Goal: Check status: Check status

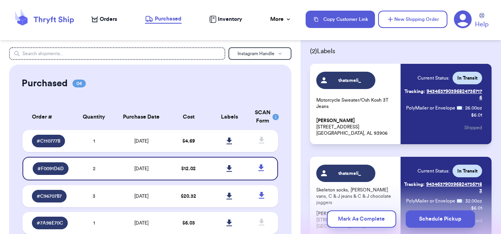
click at [109, 19] on span "Orders" at bounding box center [108, 19] width 17 height 8
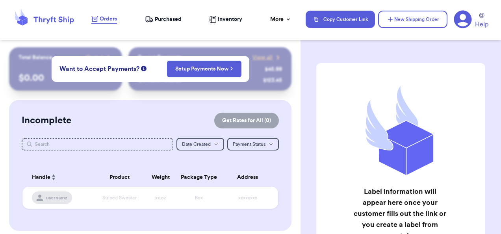
scroll to position [122, 0]
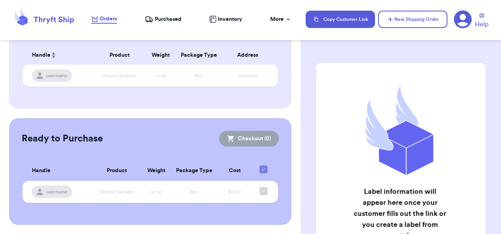
click at [162, 24] on nav "Orders Purchased Inventory More Stats Completed Orders Payments Payouts Copy Cu…" at bounding box center [291, 19] width 417 height 26
click at [164, 15] on div "Orders Purchased Inventory More Stats Completed Orders Payments Payouts" at bounding box center [194, 19] width 206 height 9
click at [170, 21] on span "Purchased" at bounding box center [168, 19] width 27 height 8
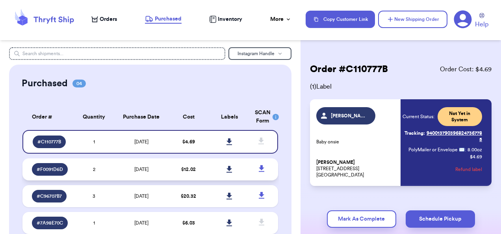
click at [135, 163] on td "9/16/2025" at bounding box center [142, 169] width 54 height 22
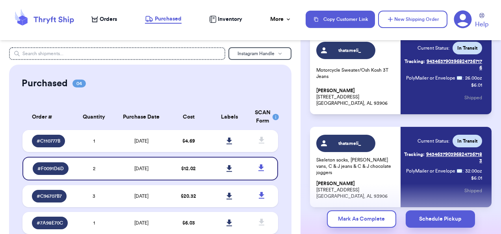
scroll to position [114, 0]
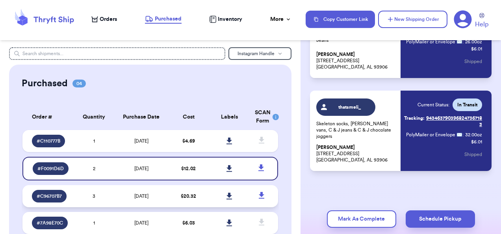
click at [103, 198] on td "3" at bounding box center [94, 196] width 41 height 22
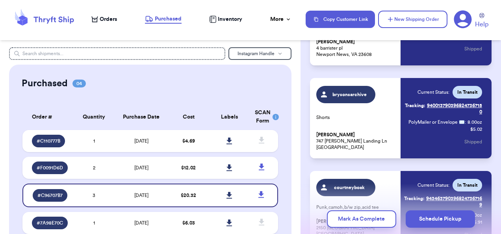
scroll to position [207, 0]
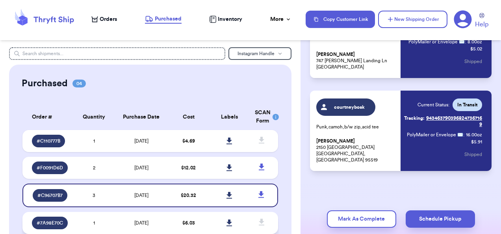
click at [126, 221] on td "9/13/2025" at bounding box center [142, 223] width 54 height 22
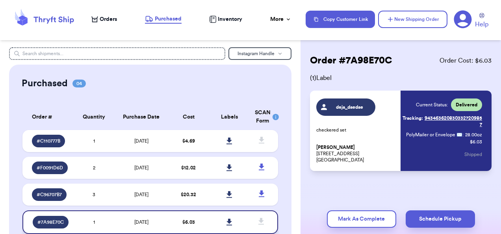
scroll to position [162, 0]
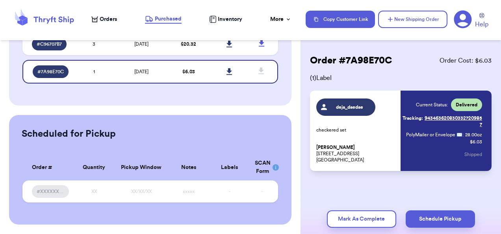
click at [420, 146] on div "Current Status: Delivered Tracking: 9434636208303327209857 PolyMailer or Envelo…" at bounding box center [441, 130] width 79 height 65
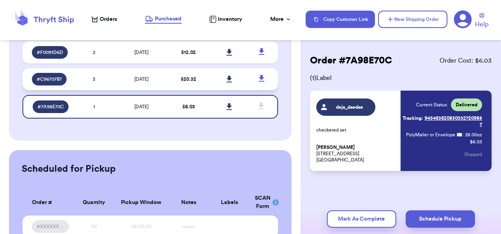
scroll to position [83, 0]
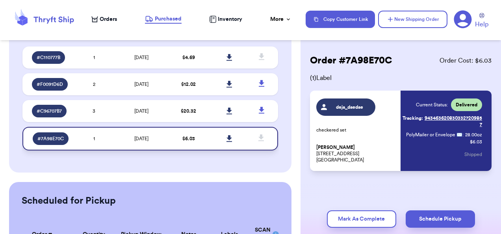
click at [50, 133] on div "# 7A98E70C" at bounding box center [51, 138] width 36 height 13
click at [63, 139] on span "# 7A98E70C" at bounding box center [50, 138] width 26 height 6
click at [63, 139] on div "# 7A98E70C" at bounding box center [51, 138] width 36 height 13
click at [441, 112] on link "Tracking: 9434636208303327209857" at bounding box center [441, 121] width 79 height 19
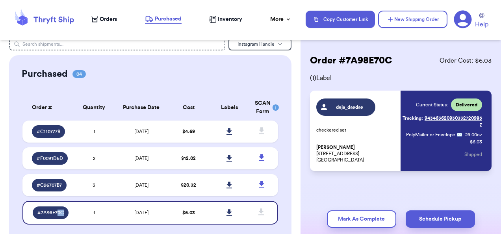
scroll to position [0, 0]
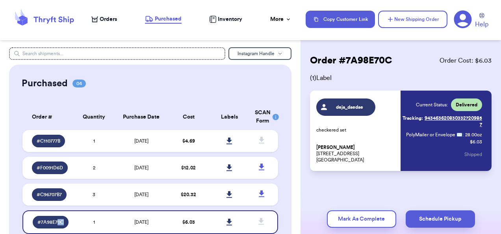
click at [112, 17] on span "Orders" at bounding box center [108, 19] width 17 height 8
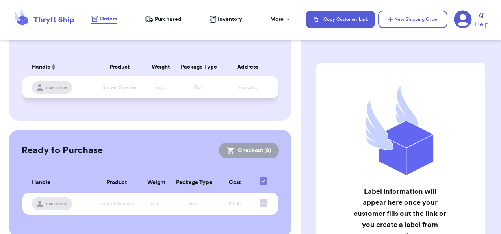
scroll to position [122, 0]
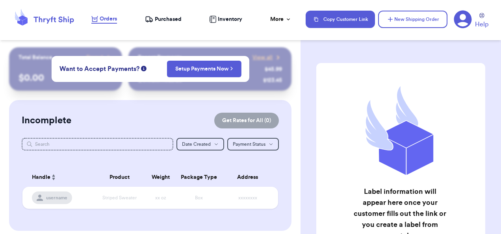
click at [163, 17] on span "Purchased" at bounding box center [168, 19] width 27 height 8
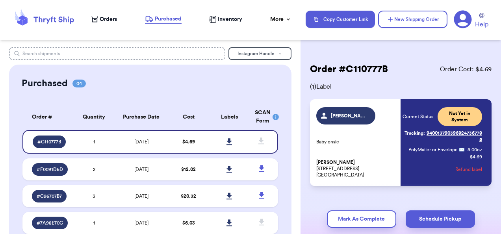
drag, startPoint x: 144, startPoint y: 48, endPoint x: 150, endPoint y: 47, distance: 5.6
click at [150, 47] on input "text" at bounding box center [117, 53] width 216 height 13
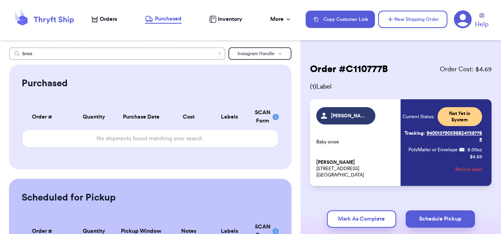
type input "broo"
click at [114, 23] on span "Orders" at bounding box center [108, 19] width 17 height 8
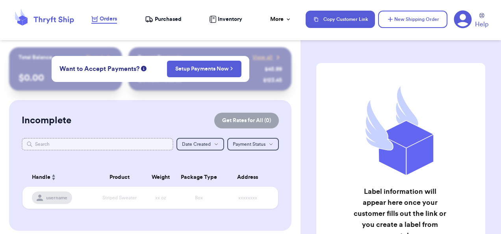
click at [53, 144] on input "text" at bounding box center [97, 144] width 151 height 13
type input "Brooke Bowers"
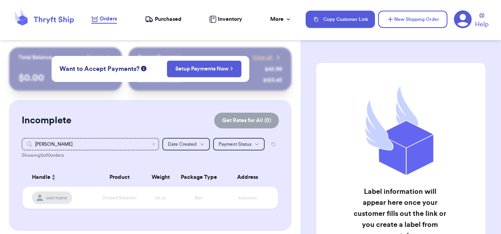
drag, startPoint x: 145, startPoint y: 108, endPoint x: 151, endPoint y: 107, distance: 6.3
click at [151, 107] on div "Incomplete Get Rates for All ( 0 ) Get Rates for All ( 0 ) Brooke Bowers Date C…" at bounding box center [150, 165] width 282 height 131
click at [229, 132] on div "Incomplete Get Rates for All ( 0 ) Get Rates for All ( 0 ) Date Created Date Cr…" at bounding box center [150, 165] width 282 height 131
